Goal: Transaction & Acquisition: Purchase product/service

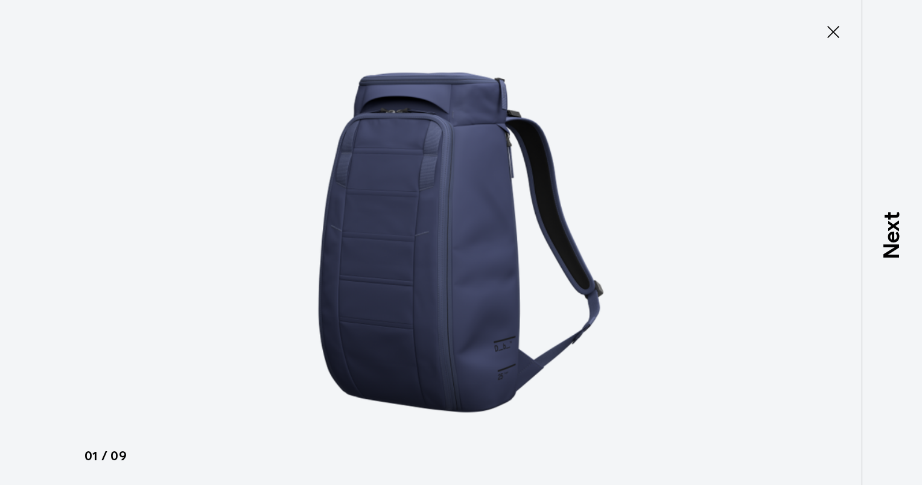
scroll to position [439, 0]
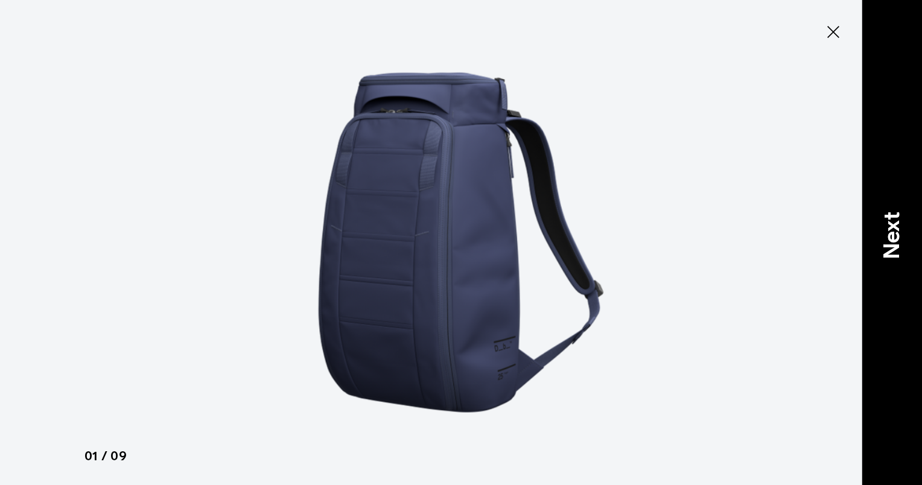
drag, startPoint x: 842, startPoint y: 33, endPoint x: 893, endPoint y: 130, distance: 109.6
click at [893, 130] on div "Close 01 / 09 Previous Next" at bounding box center [461, 242] width 922 height 485
click at [893, 130] on div "Next" at bounding box center [892, 242] width 60 height 485
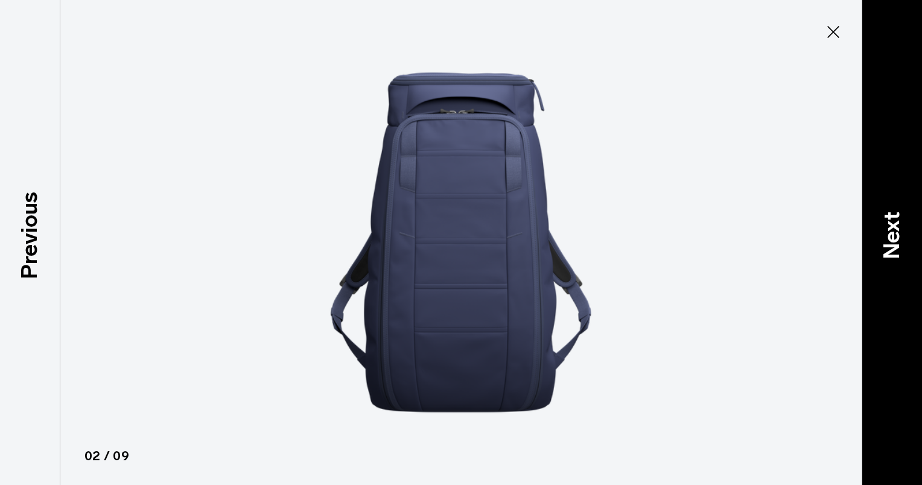
click at [893, 130] on div "Next" at bounding box center [892, 242] width 60 height 485
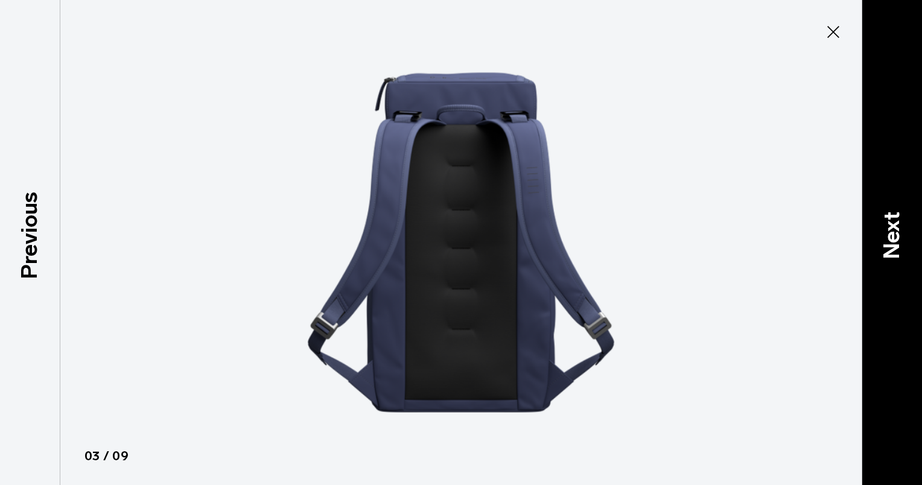
click at [893, 130] on div "Next" at bounding box center [892, 242] width 60 height 485
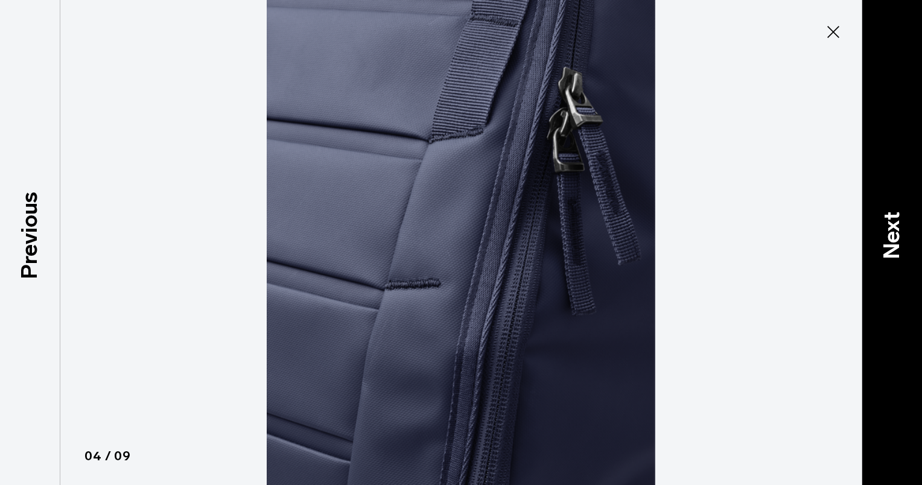
click at [893, 130] on div "Next" at bounding box center [892, 242] width 60 height 485
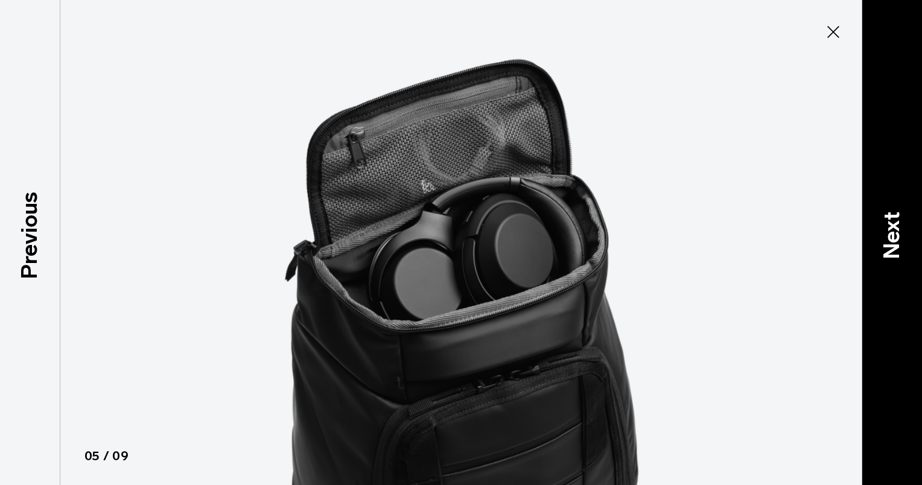
click at [893, 130] on div "Next" at bounding box center [892, 242] width 60 height 485
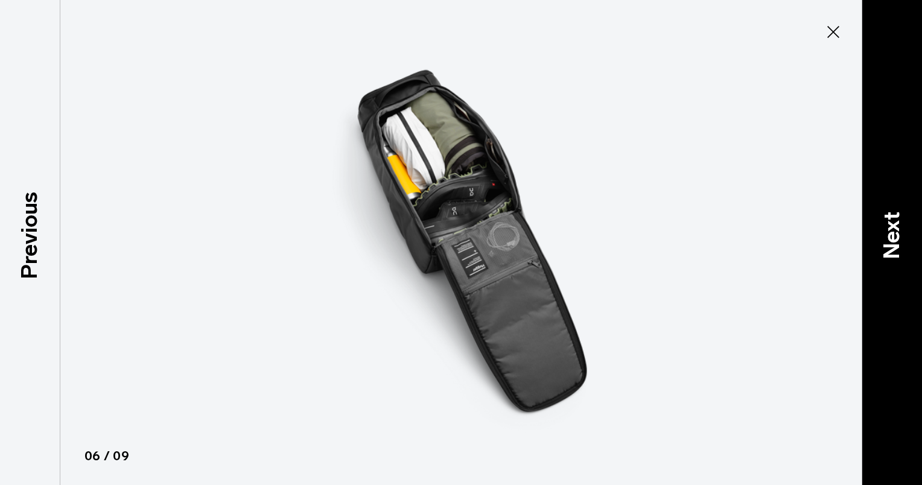
click at [893, 130] on div "Next" at bounding box center [892, 242] width 60 height 485
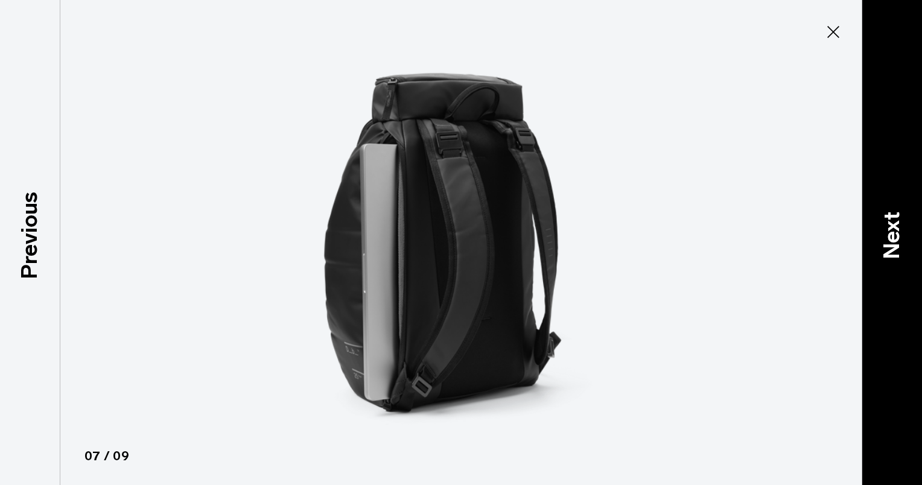
click at [893, 130] on div "Next" at bounding box center [892, 242] width 60 height 485
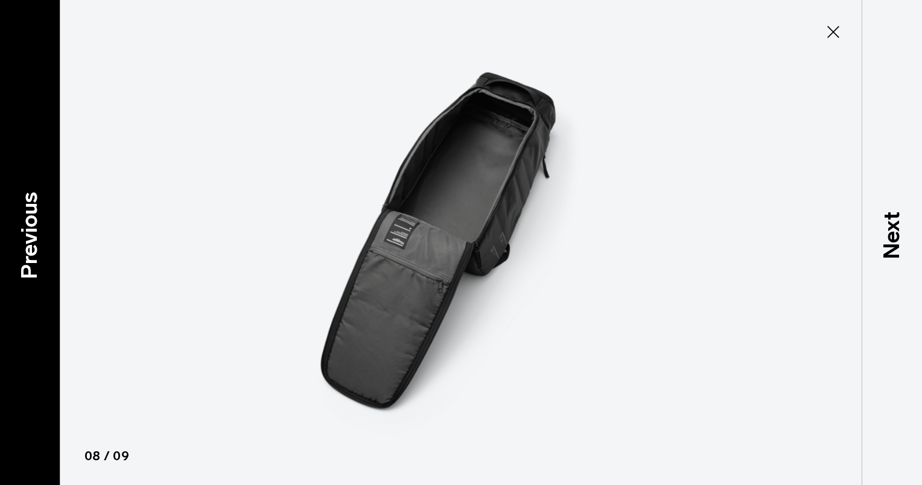
click at [30, 245] on p "Previous" at bounding box center [29, 234] width 33 height 87
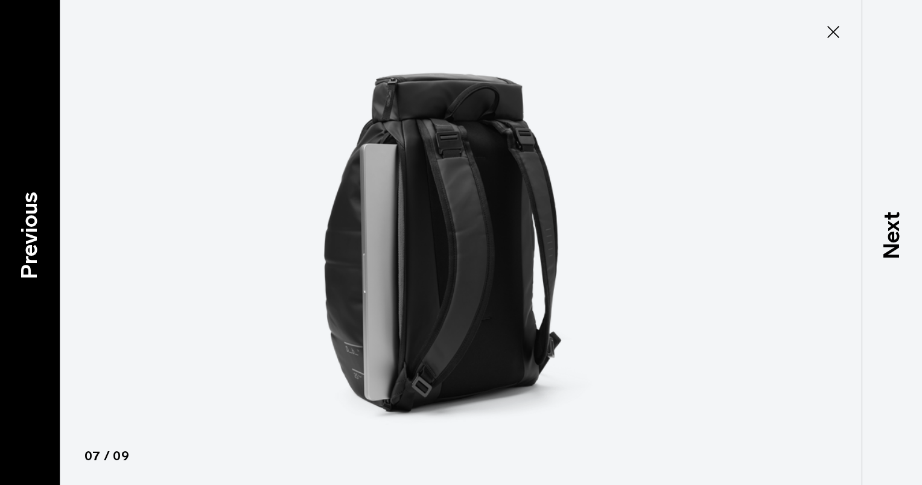
click at [30, 245] on p "Previous" at bounding box center [29, 234] width 33 height 87
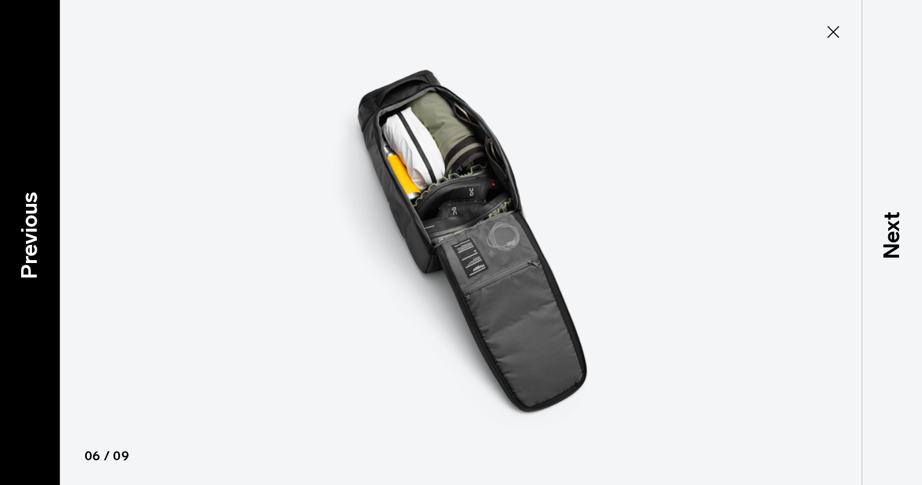
click at [30, 245] on p "Previous" at bounding box center [29, 234] width 33 height 87
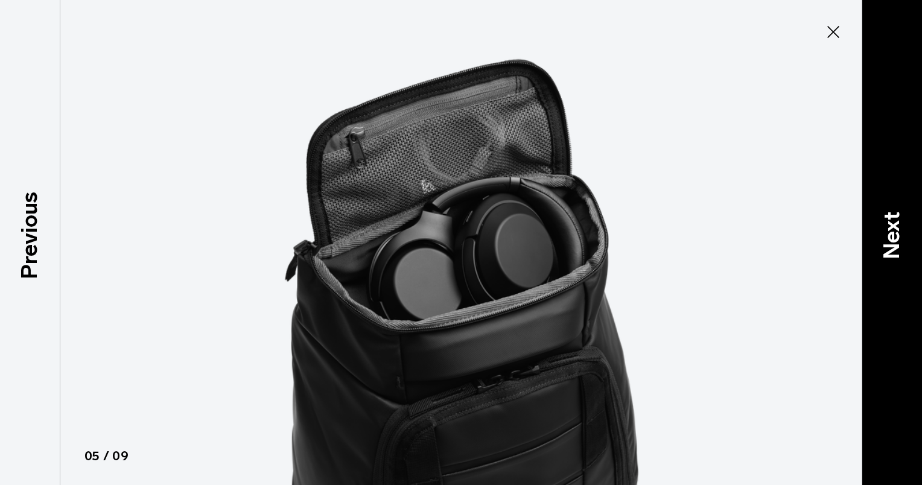
click at [893, 203] on div "Next" at bounding box center [892, 242] width 60 height 485
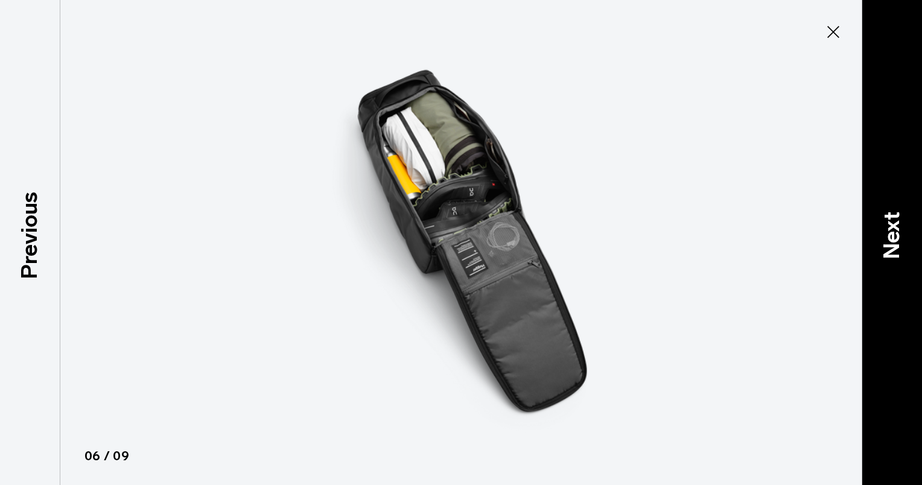
click at [893, 203] on div "Next" at bounding box center [892, 242] width 60 height 485
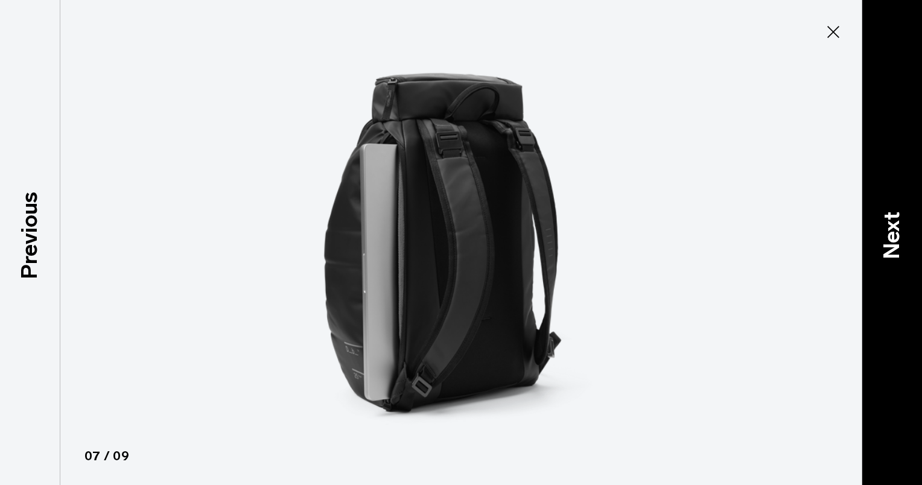
click at [893, 203] on div "Next" at bounding box center [892, 242] width 60 height 485
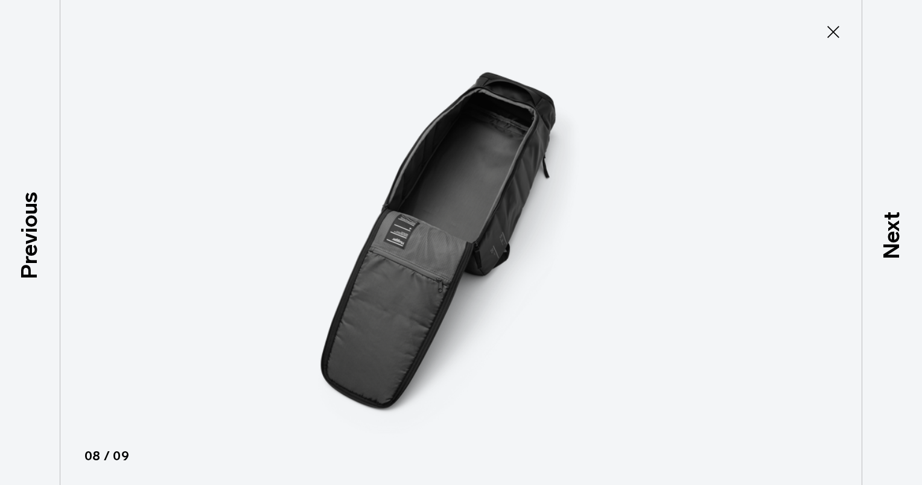
drag, startPoint x: 893, startPoint y: 203, endPoint x: 837, endPoint y: 27, distance: 185.3
click at [837, 27] on icon at bounding box center [833, 31] width 19 height 19
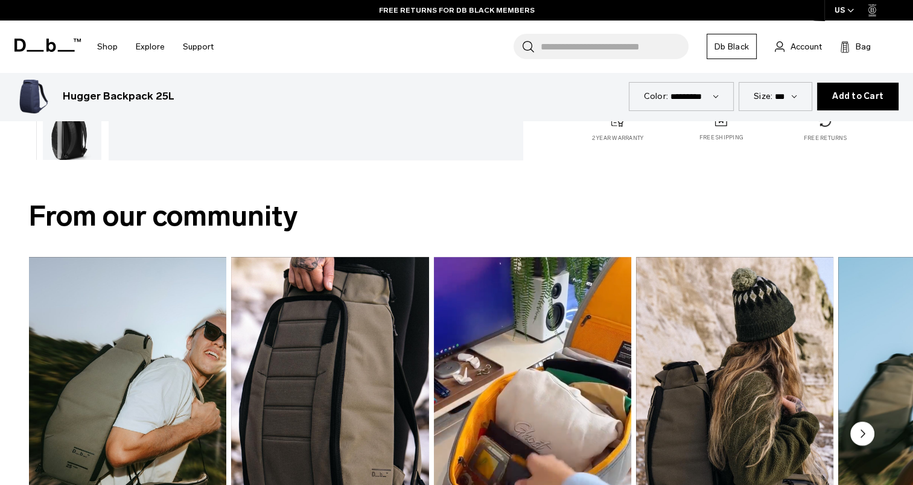
scroll to position [623, 0]
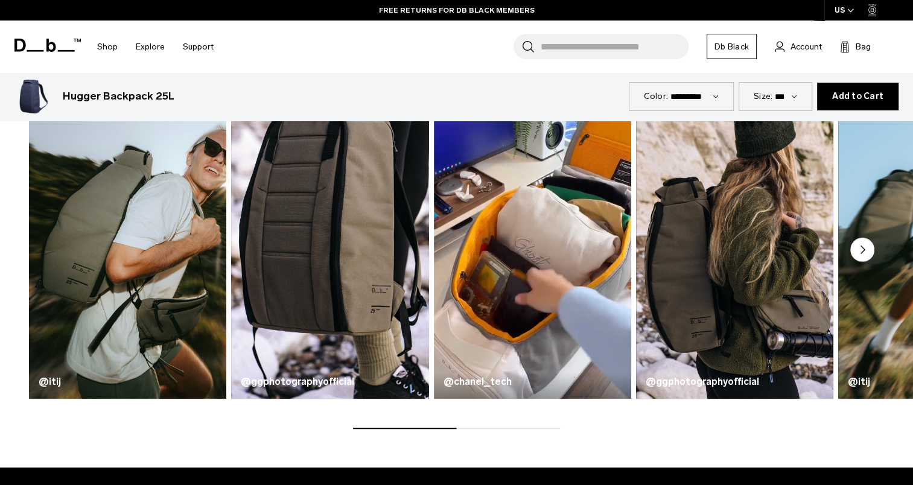
click at [860, 249] on circle "Next slide" at bounding box center [862, 249] width 24 height 24
